Goal: Information Seeking & Learning: Learn about a topic

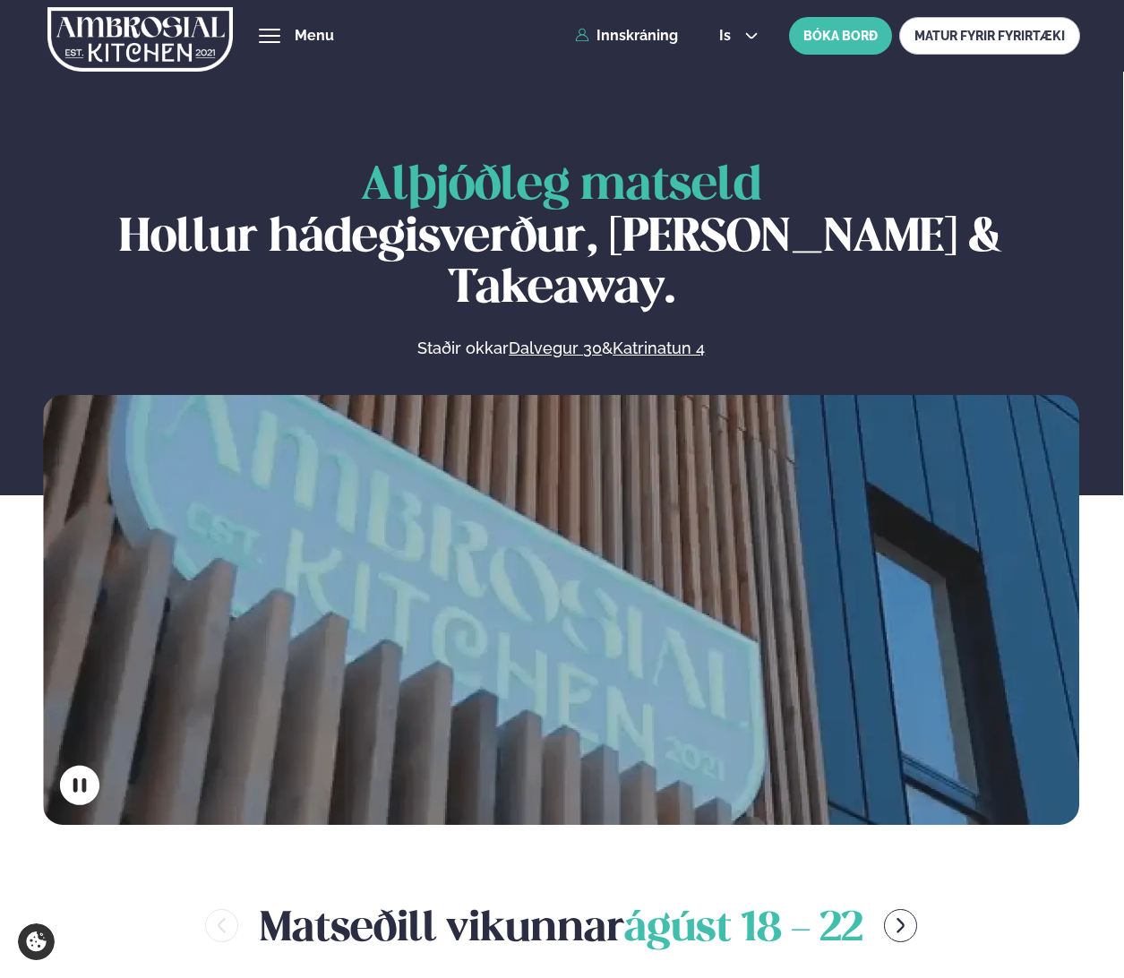
scroll to position [717, 0]
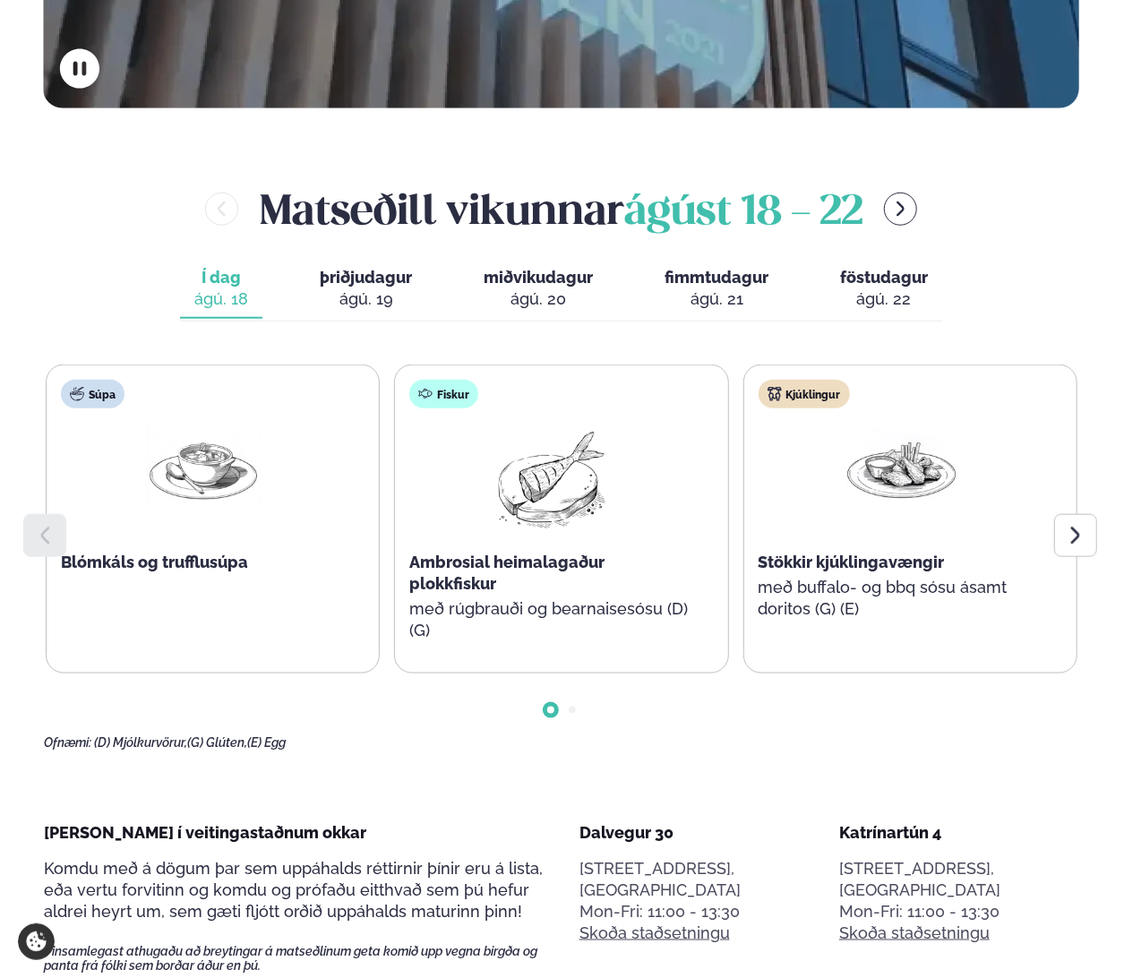
click at [1078, 514] on div at bounding box center [1075, 535] width 43 height 43
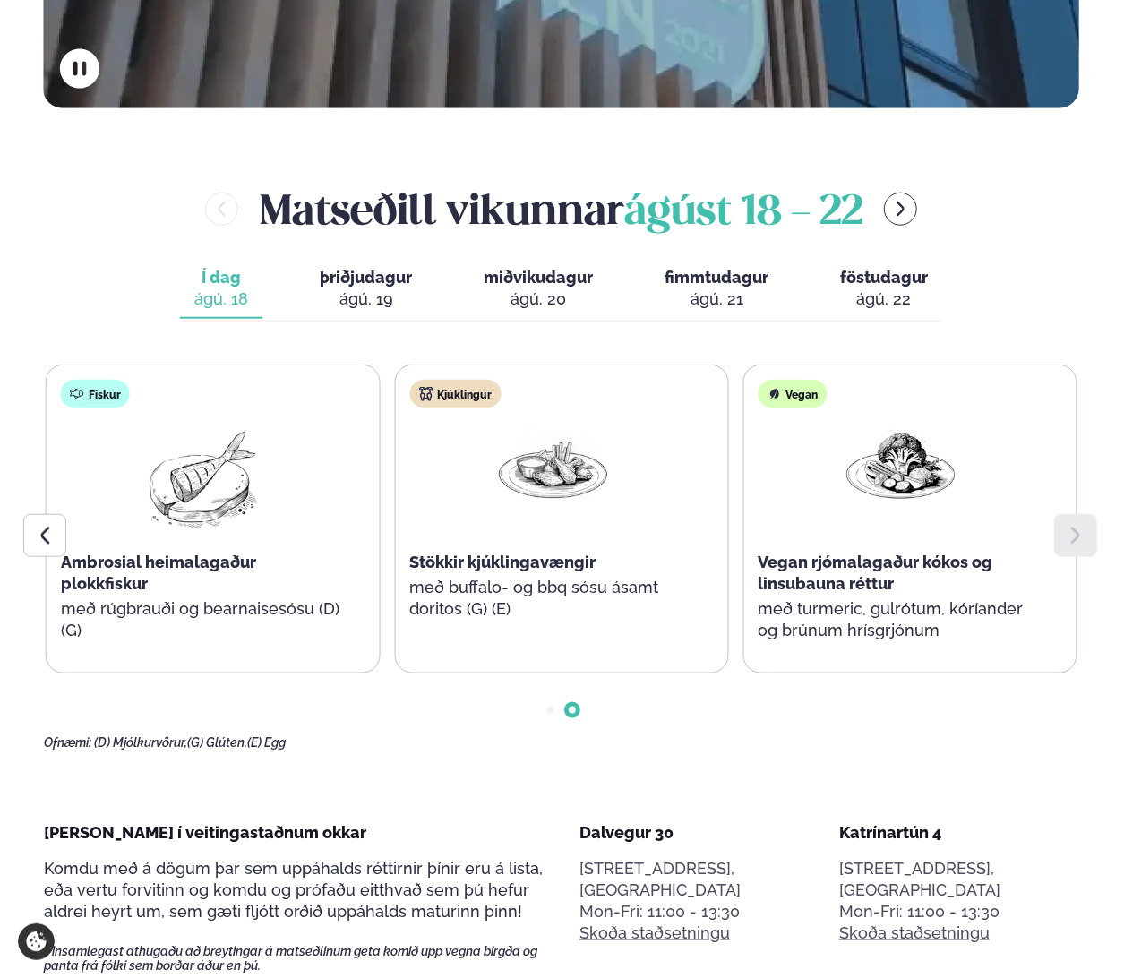
click at [378, 288] on div "ágú. 19" at bounding box center [366, 298] width 92 height 21
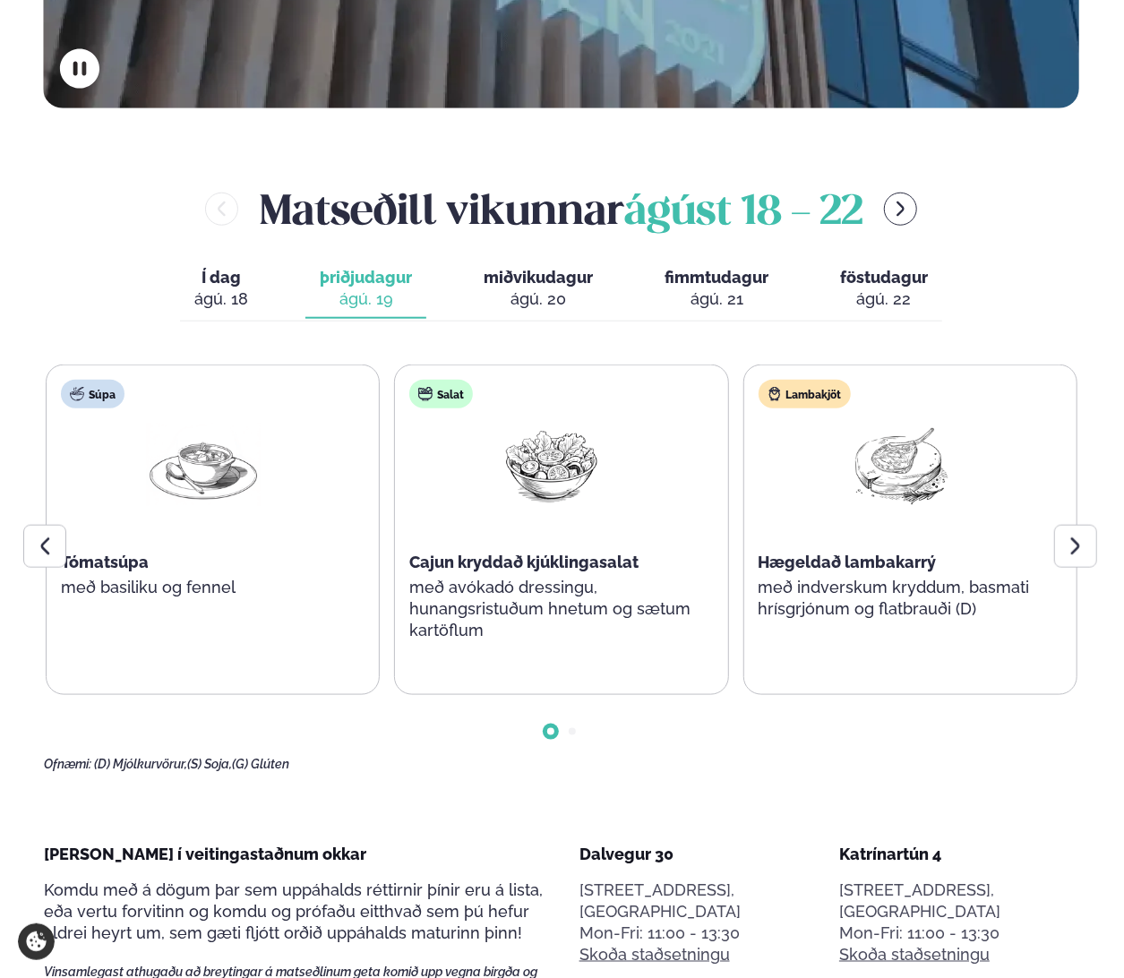
click at [1096, 525] on div at bounding box center [1075, 546] width 43 height 43
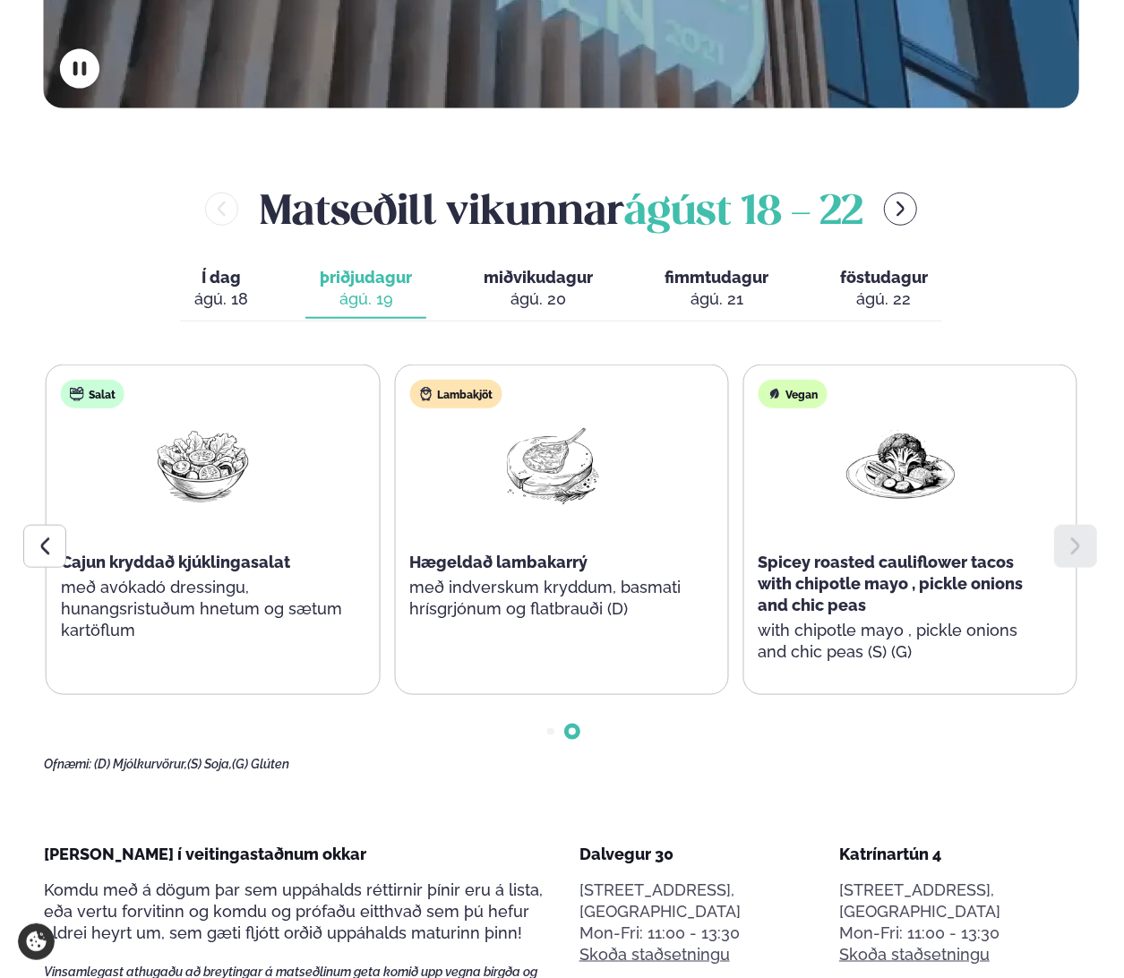
click at [572, 288] on div "ágú. 20" at bounding box center [538, 298] width 109 height 21
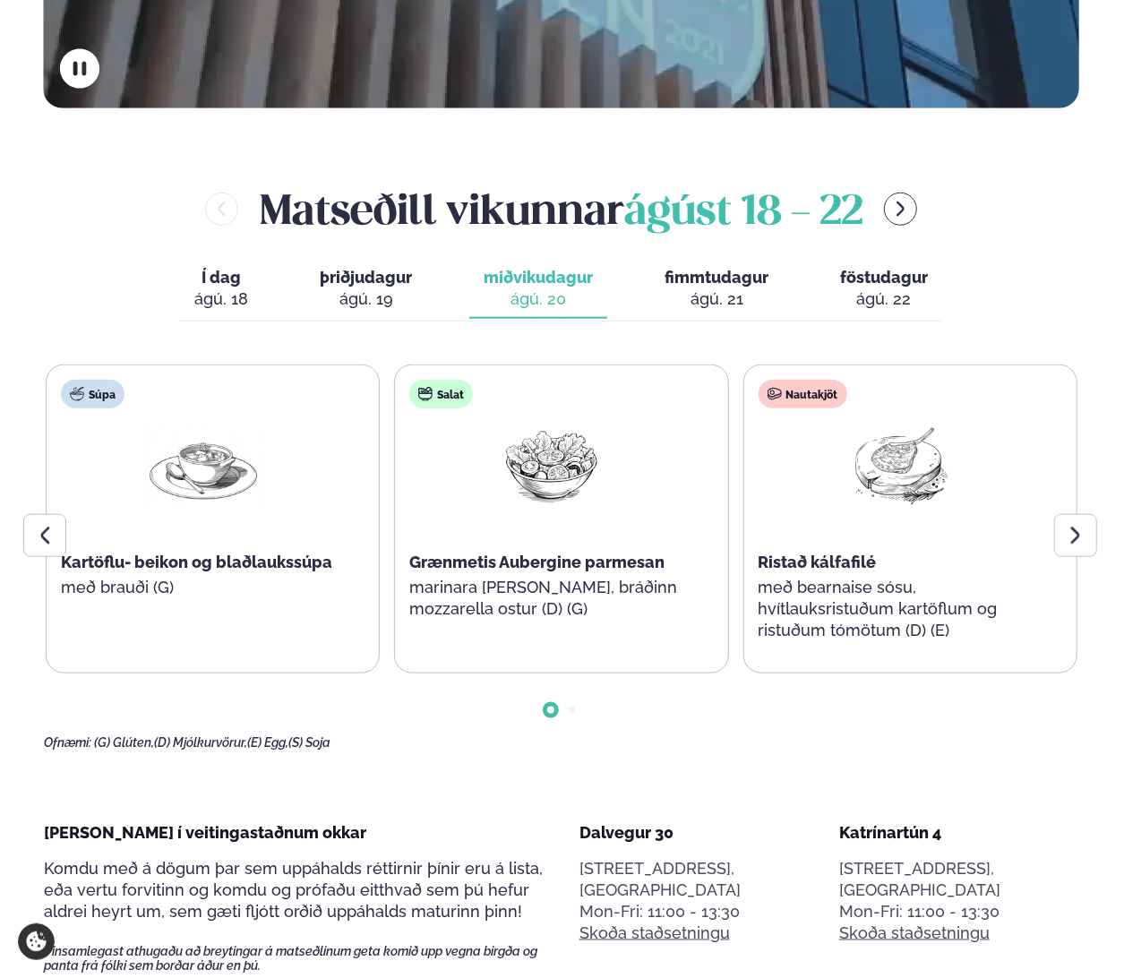
drag, startPoint x: 1068, startPoint y: 494, endPoint x: 1066, endPoint y: 506, distance: 12.7
click at [1066, 506] on div "Súpa Kartöflu- beikon og blaðlaukssúpa með brauði (G) Salat Grænmetis Aubergine…" at bounding box center [562, 558] width 1036 height 386
drag, startPoint x: 1066, startPoint y: 506, endPoint x: 1114, endPoint y: 644, distance: 146.2
click at [1093, 514] on div at bounding box center [1075, 535] width 43 height 43
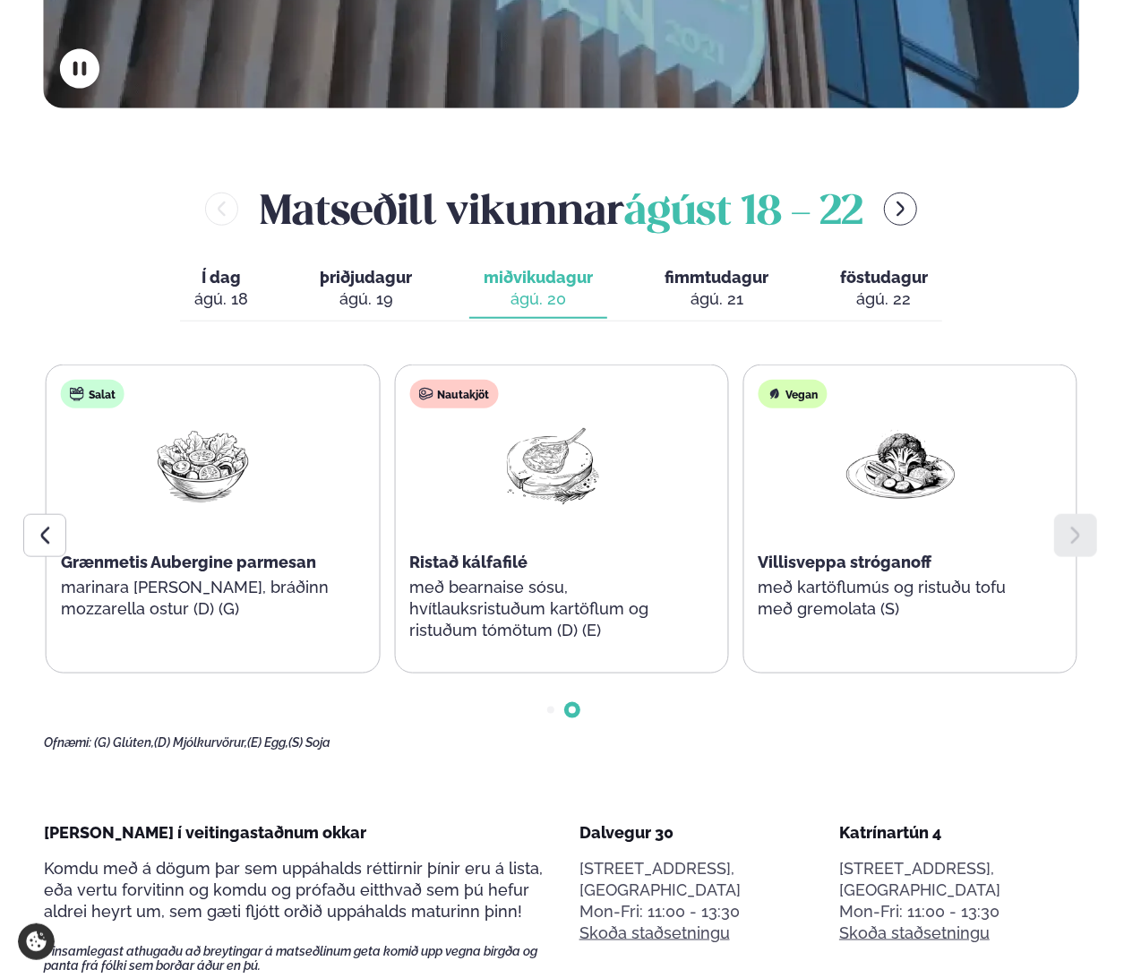
click at [696, 288] on div "ágú. 21" at bounding box center [717, 298] width 104 height 21
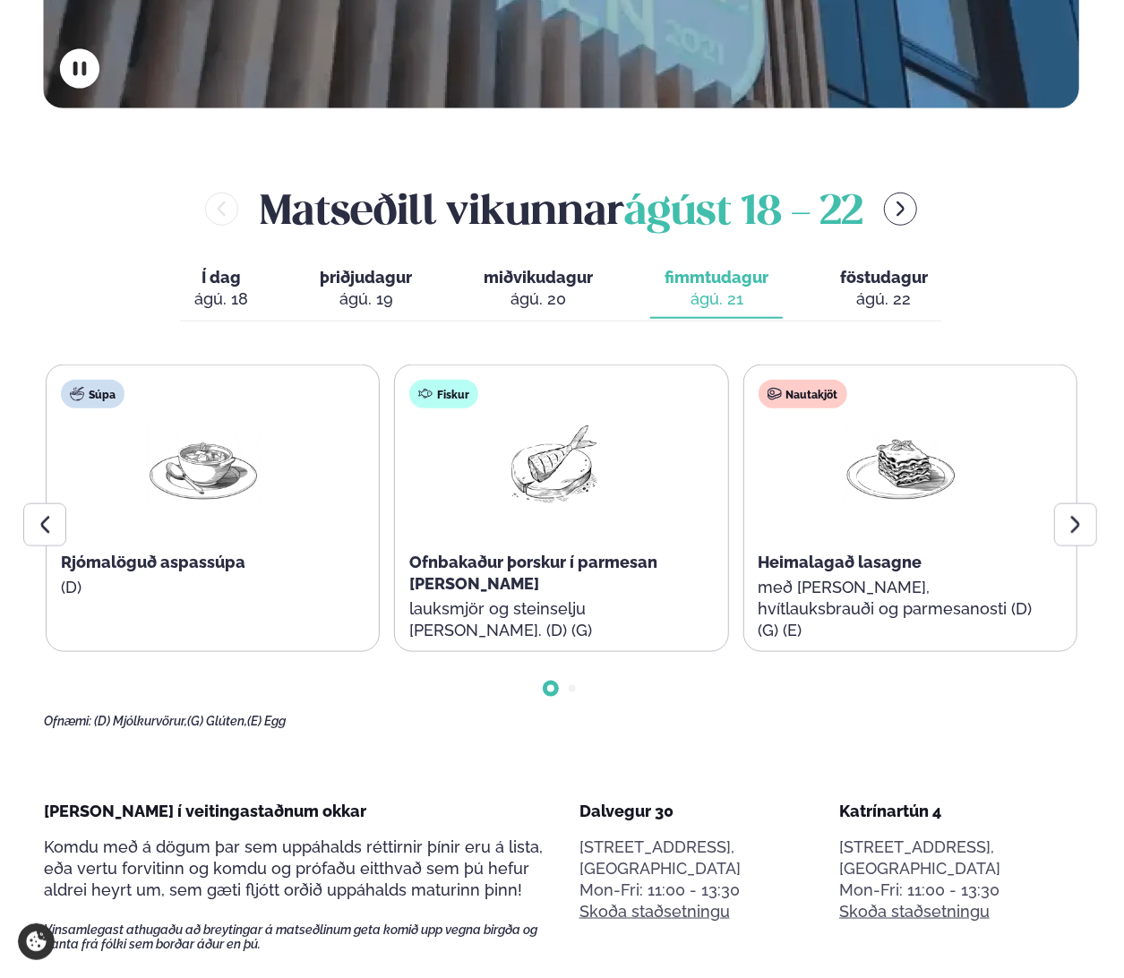
click at [1087, 503] on div at bounding box center [1075, 524] width 43 height 43
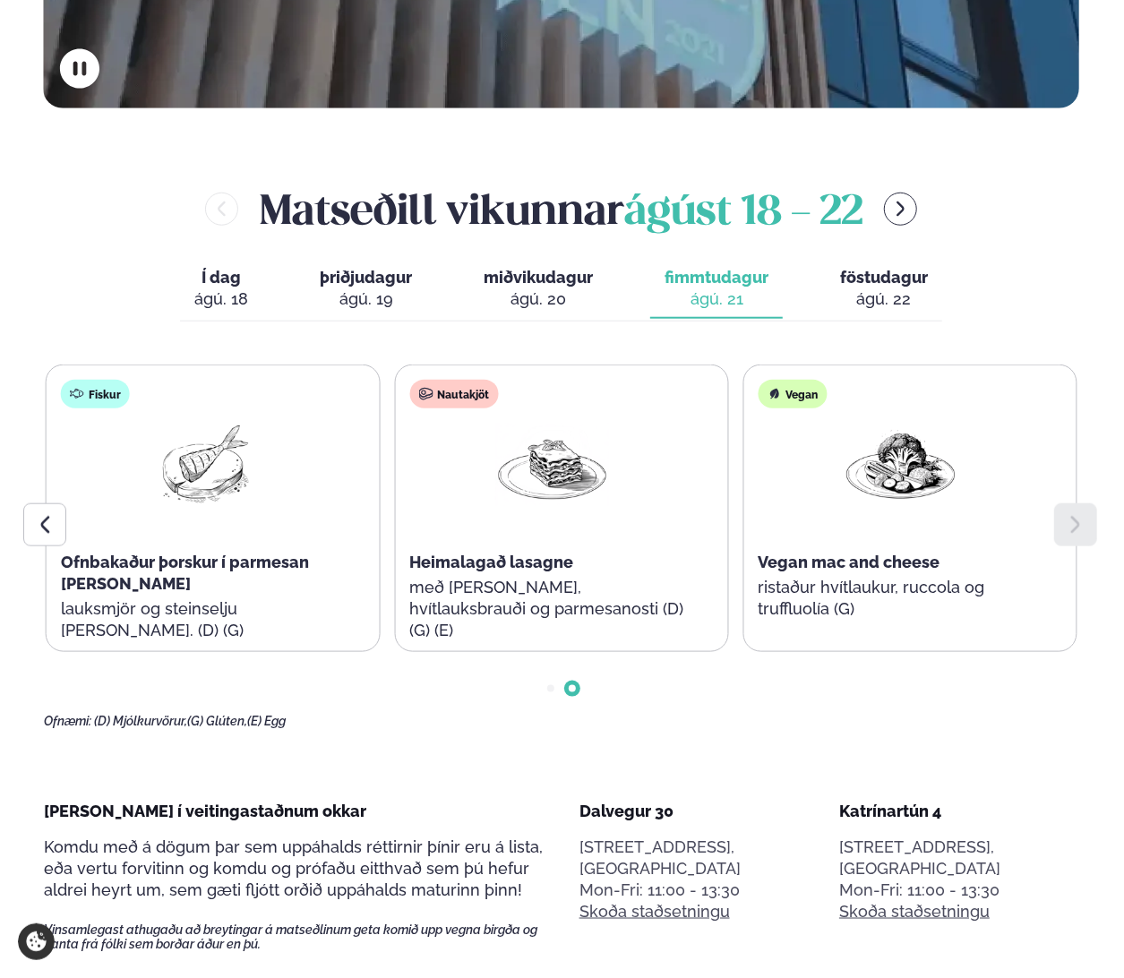
click at [1087, 503] on div at bounding box center [1075, 524] width 43 height 43
click at [901, 268] on span "föstudagur" at bounding box center [884, 277] width 88 height 19
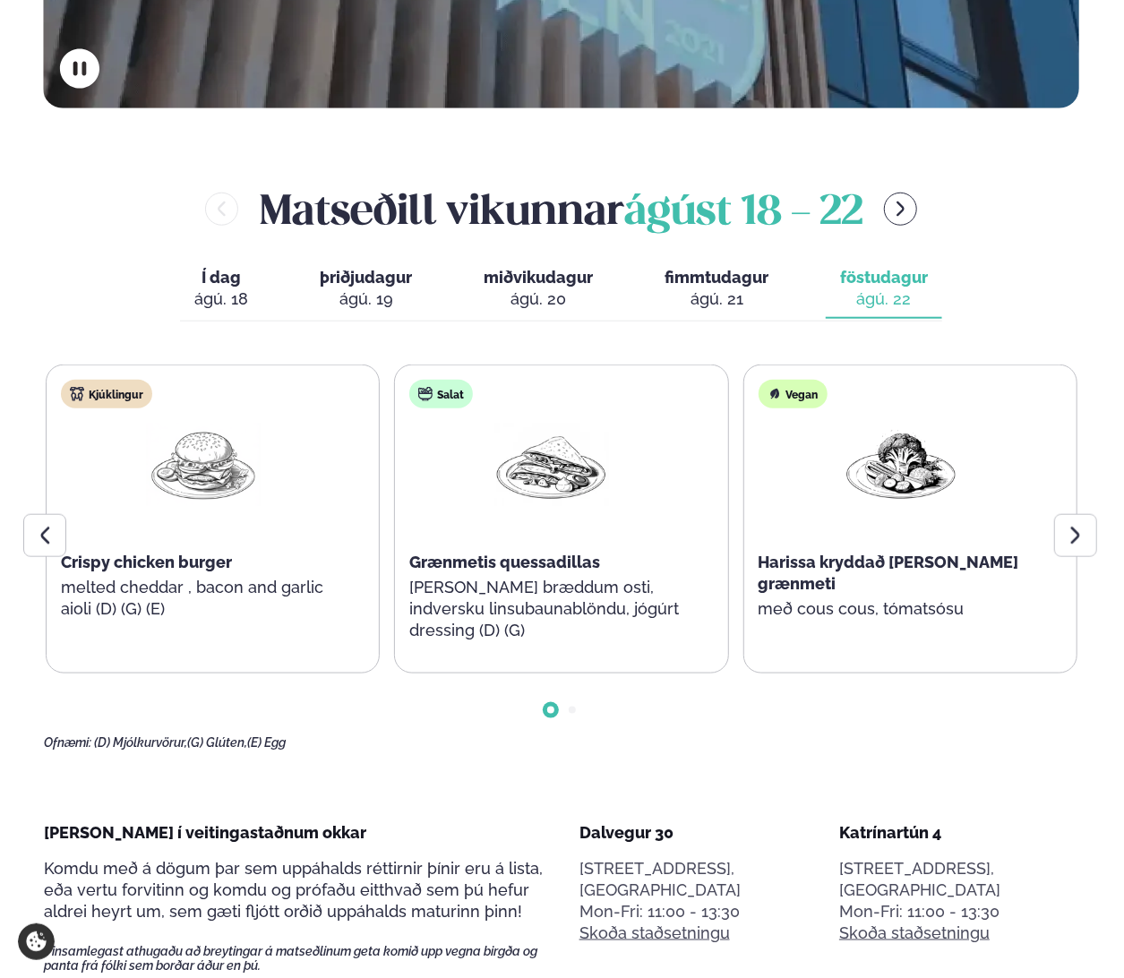
click at [1077, 514] on div at bounding box center [1075, 535] width 43 height 43
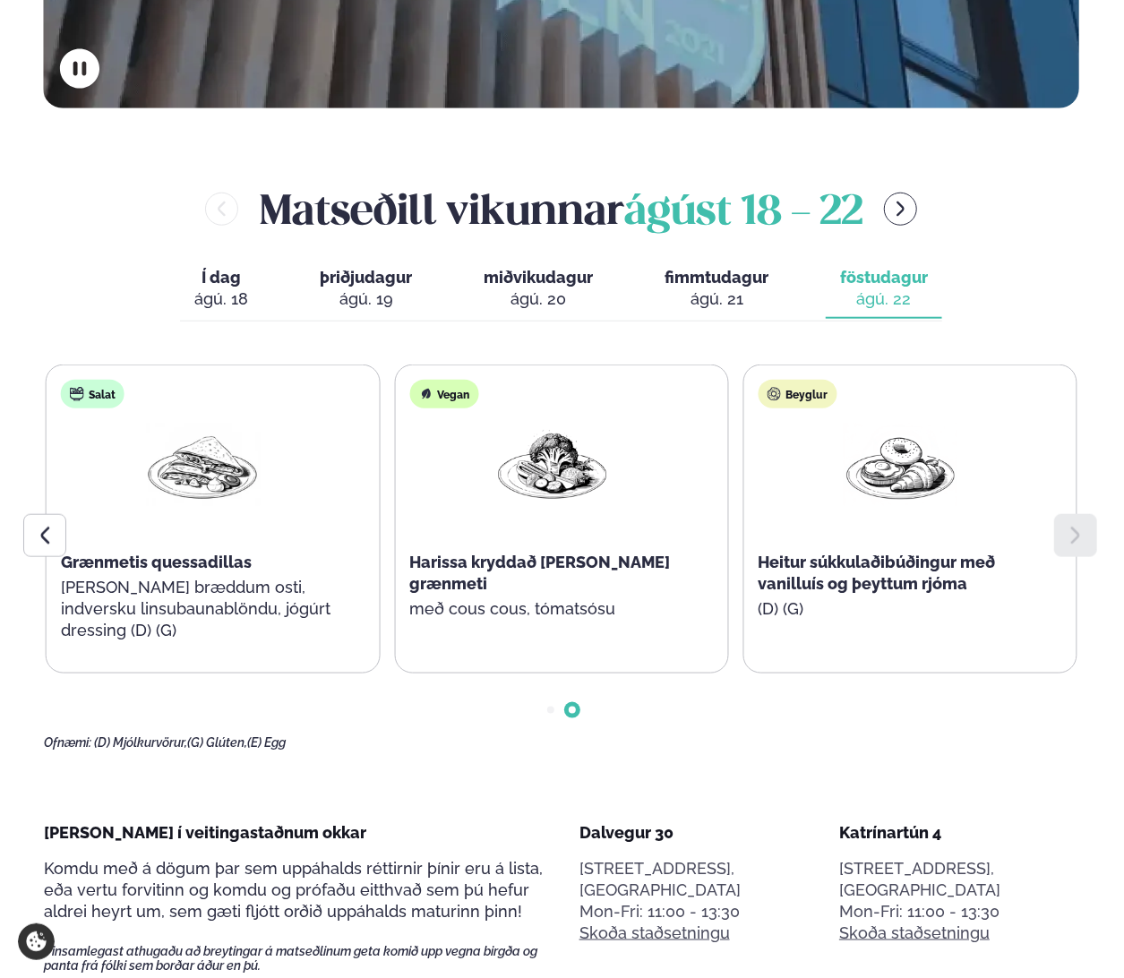
click at [55, 525] on icon at bounding box center [44, 535] width 21 height 21
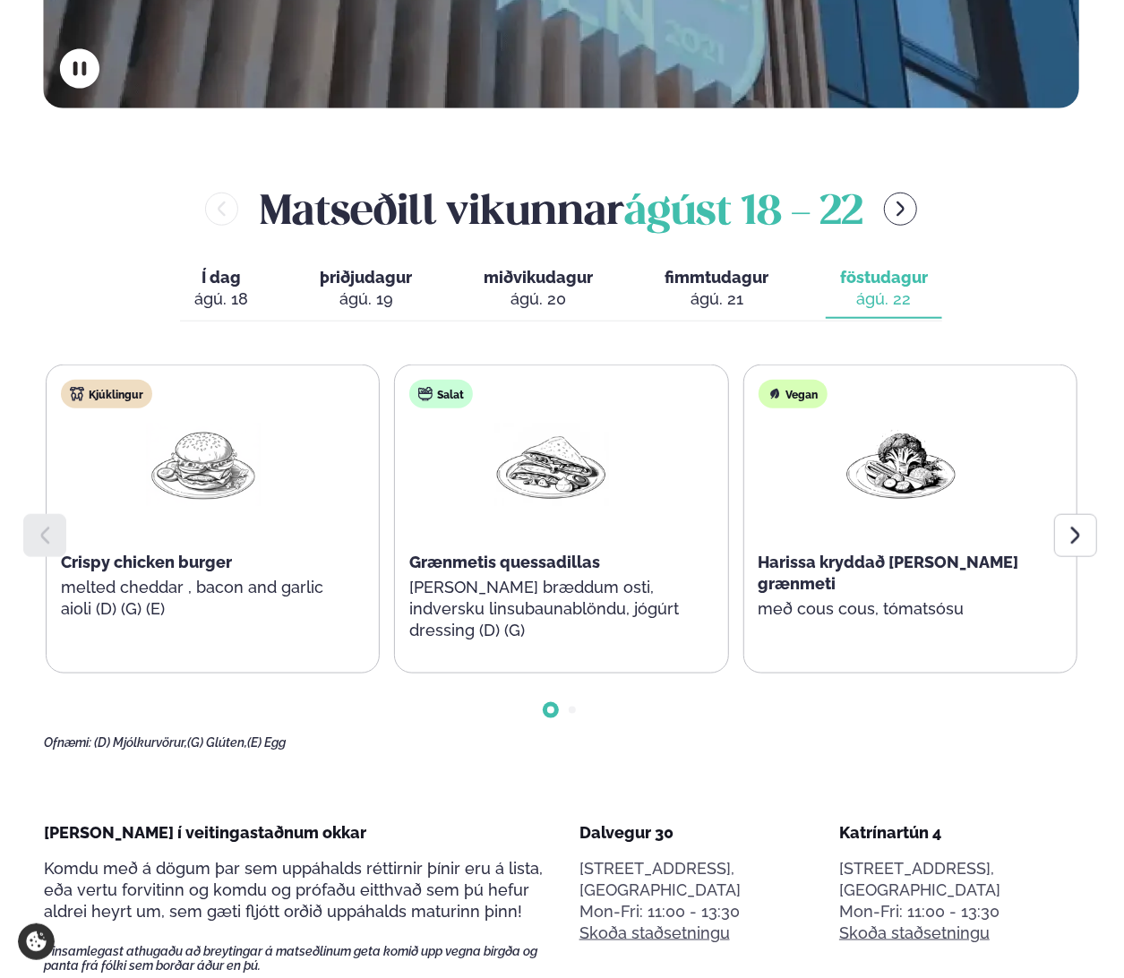
click at [55, 525] on icon at bounding box center [44, 535] width 21 height 21
click at [883, 180] on div "Matseðill vikunnar [DATE] - [DATE]" at bounding box center [562, 209] width 1036 height 58
click at [890, 193] on button "menu-btn-right" at bounding box center [900, 209] width 33 height 33
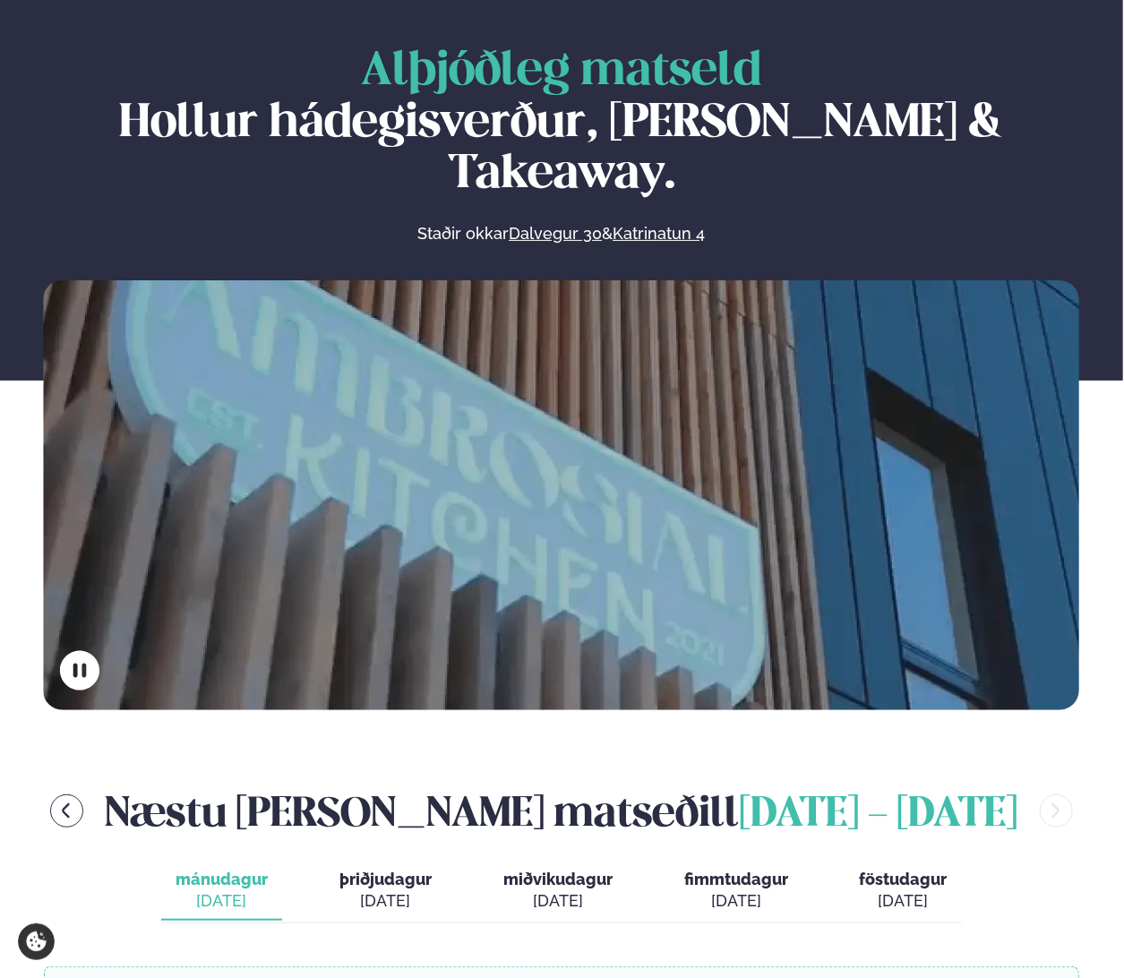
scroll to position [90, 0]
